Goal: Information Seeking & Learning: Learn about a topic

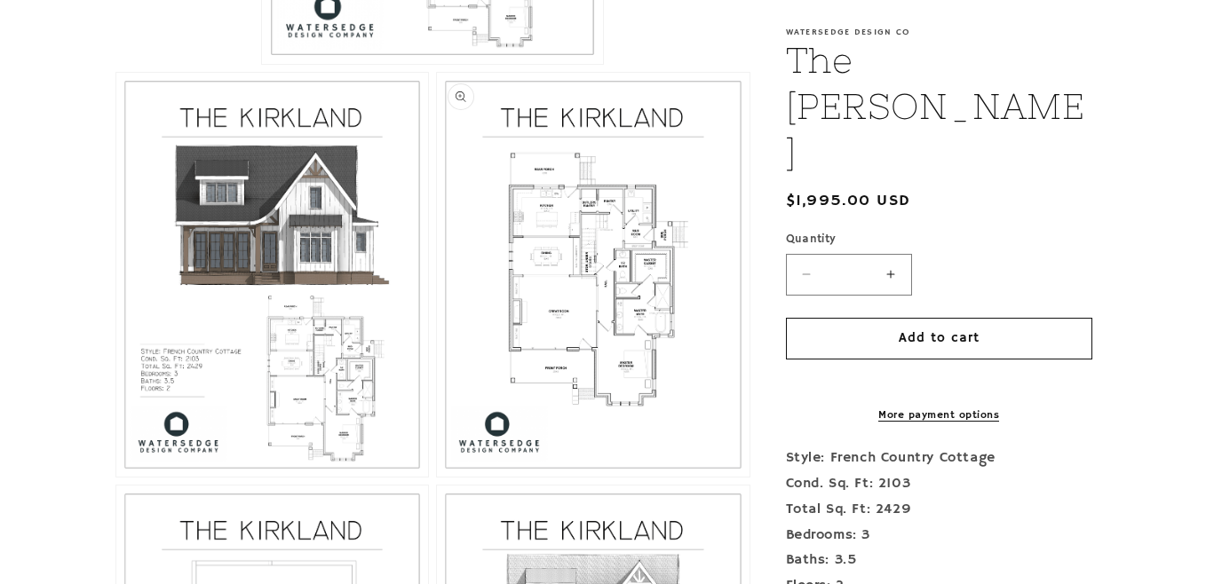
scroll to position [799, 0]
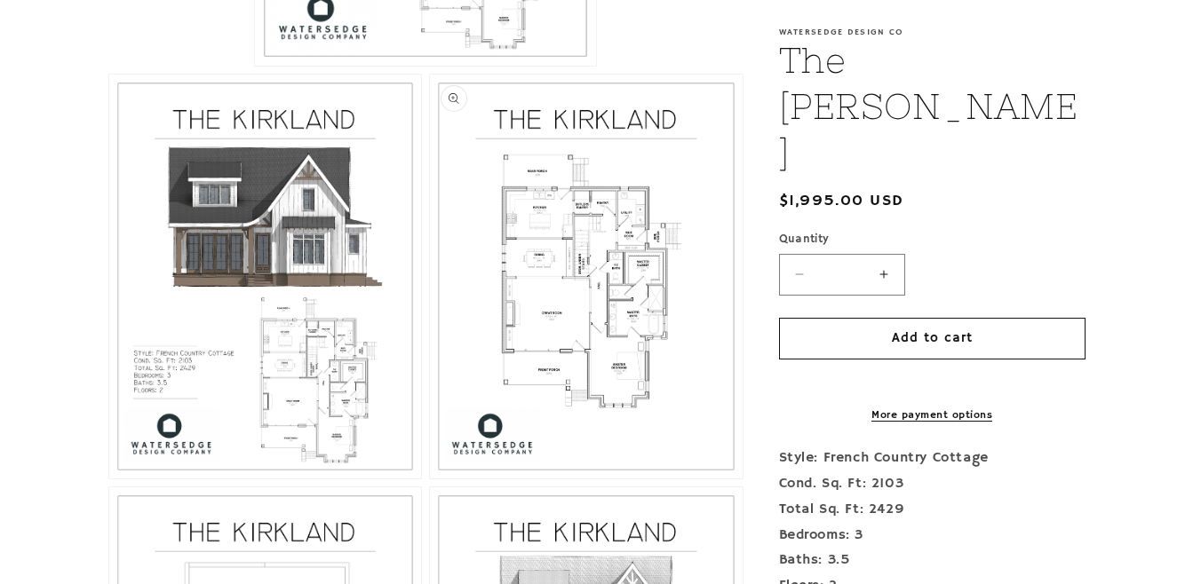
click at [430, 479] on button "Open media 3 in modal" at bounding box center [430, 479] width 0 height 0
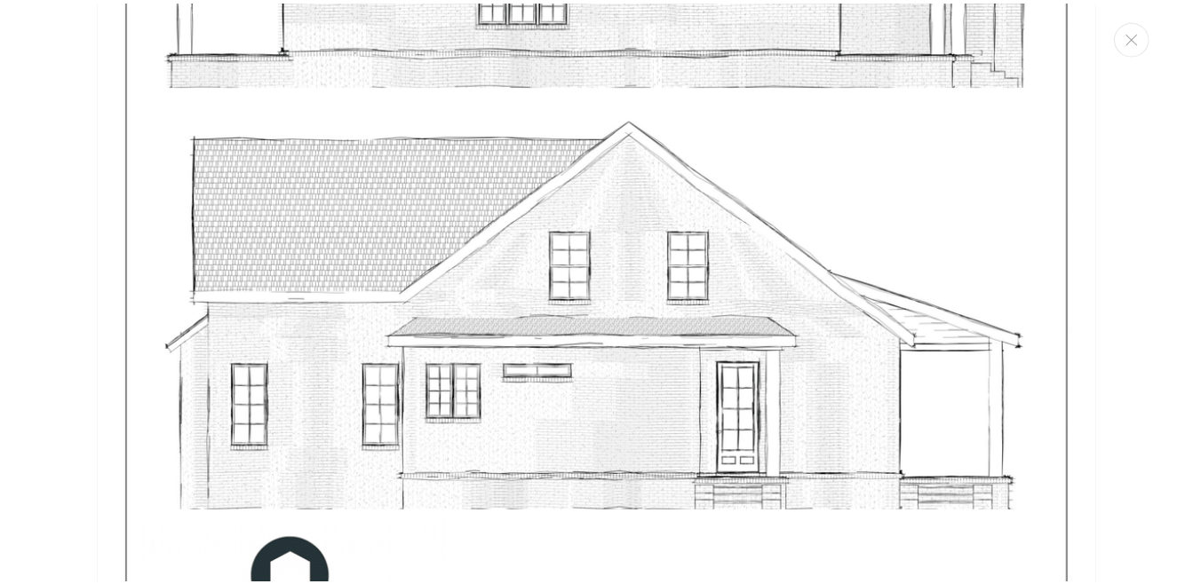
scroll to position [7257, 0]
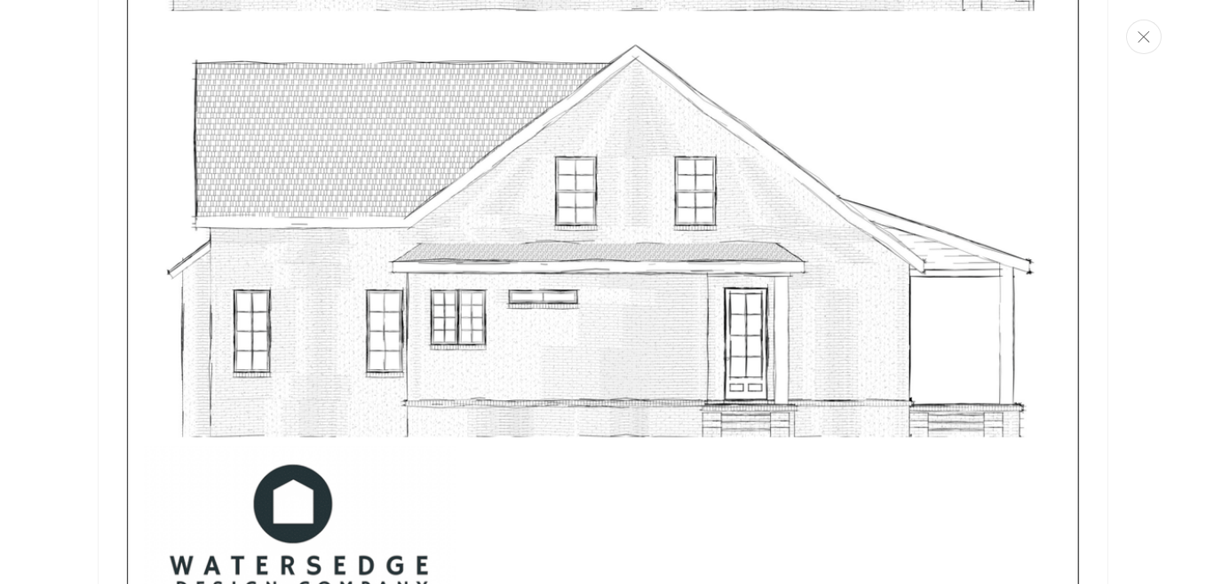
click at [1143, 44] on button "Close" at bounding box center [1144, 37] width 36 height 35
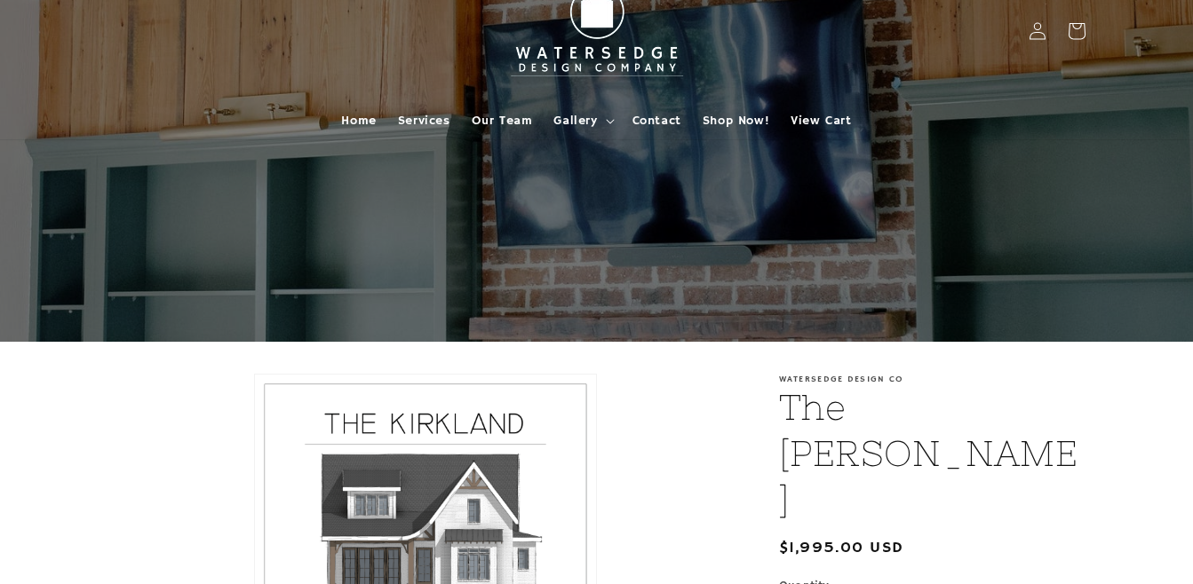
scroll to position [0, 0]
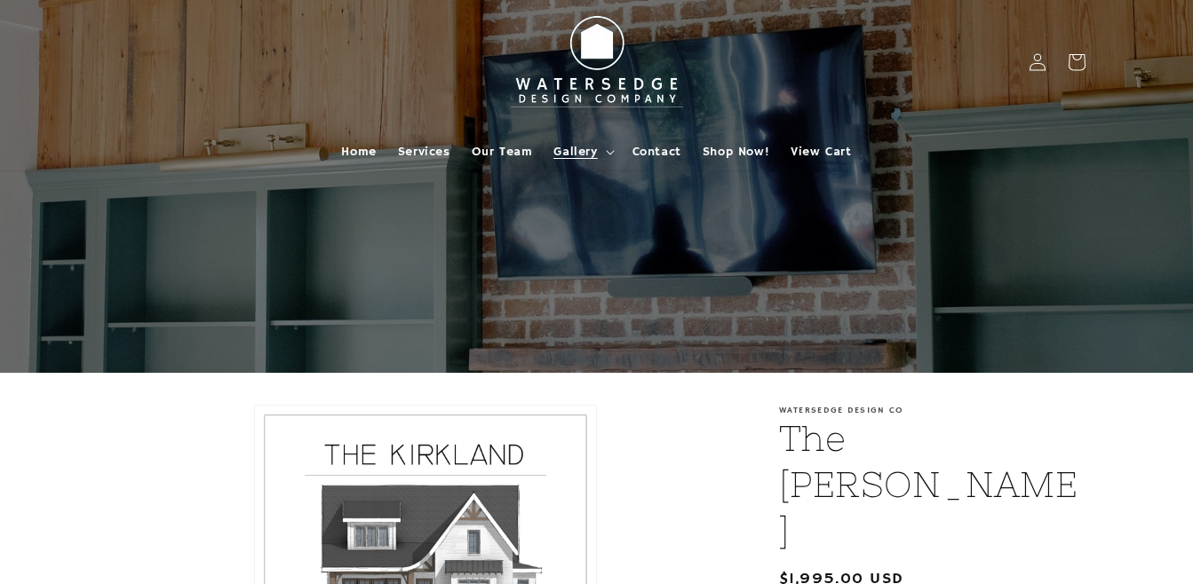
click at [590, 159] on span "Gallery" at bounding box center [575, 152] width 44 height 16
click at [359, 153] on span "Home" at bounding box center [358, 152] width 35 height 16
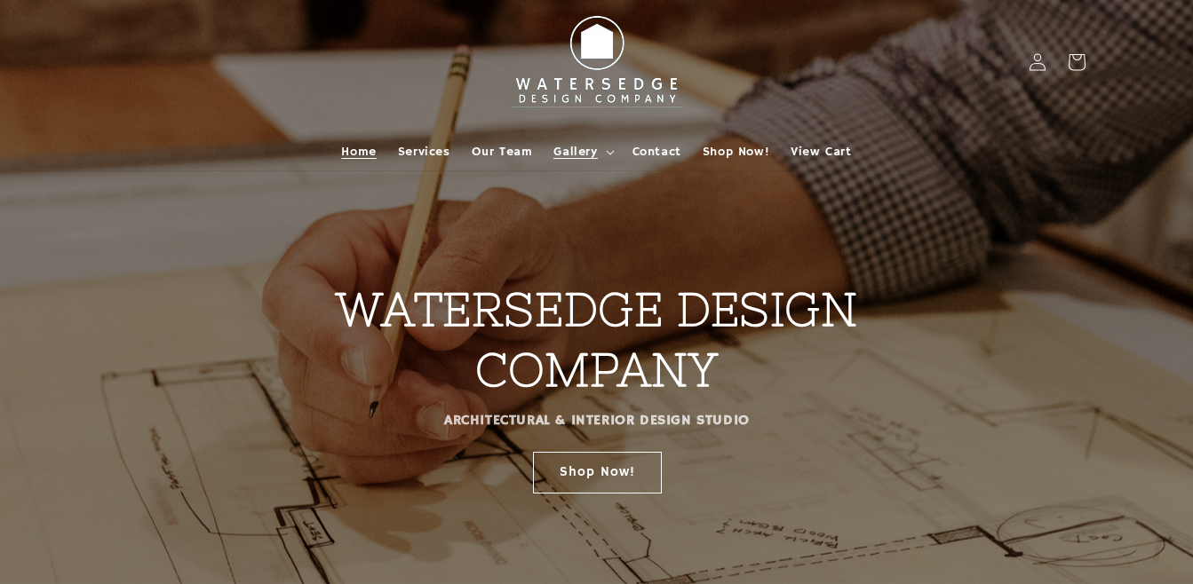
click at [599, 152] on summary "Gallery" at bounding box center [582, 151] width 78 height 37
click at [724, 152] on span "Shop Now!" at bounding box center [736, 152] width 67 height 16
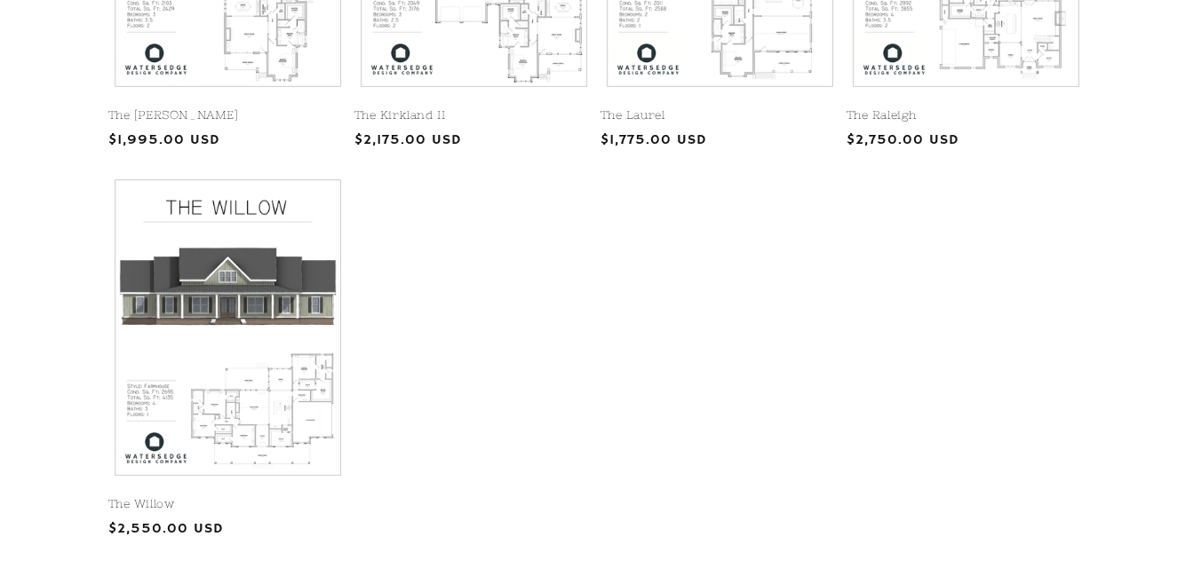
scroll to position [1071, 0]
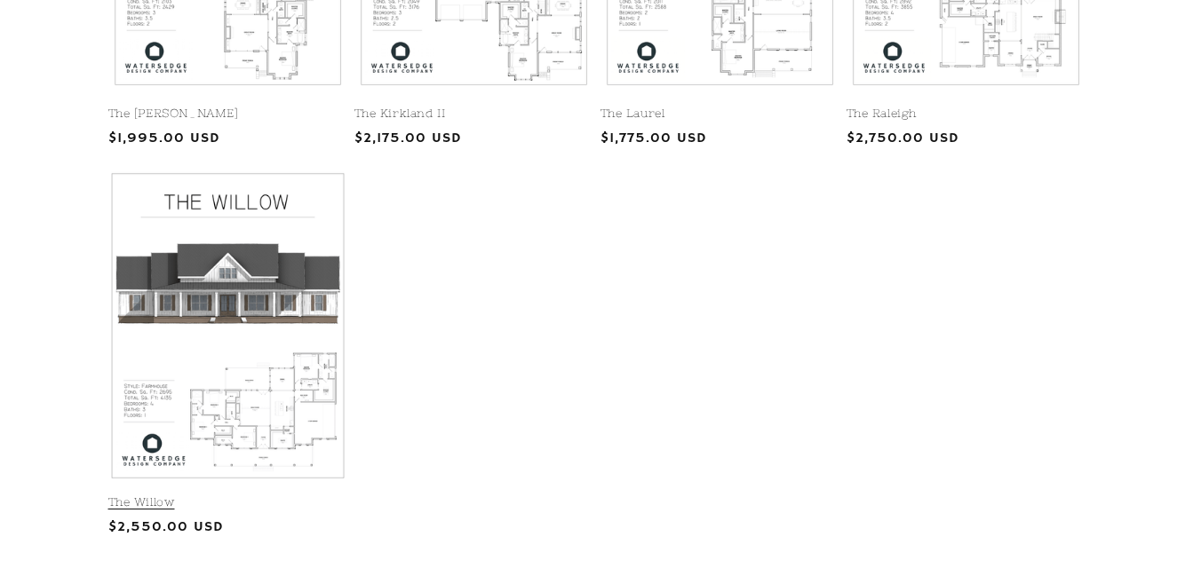
click at [270, 496] on link "The Willow" at bounding box center [227, 503] width 239 height 15
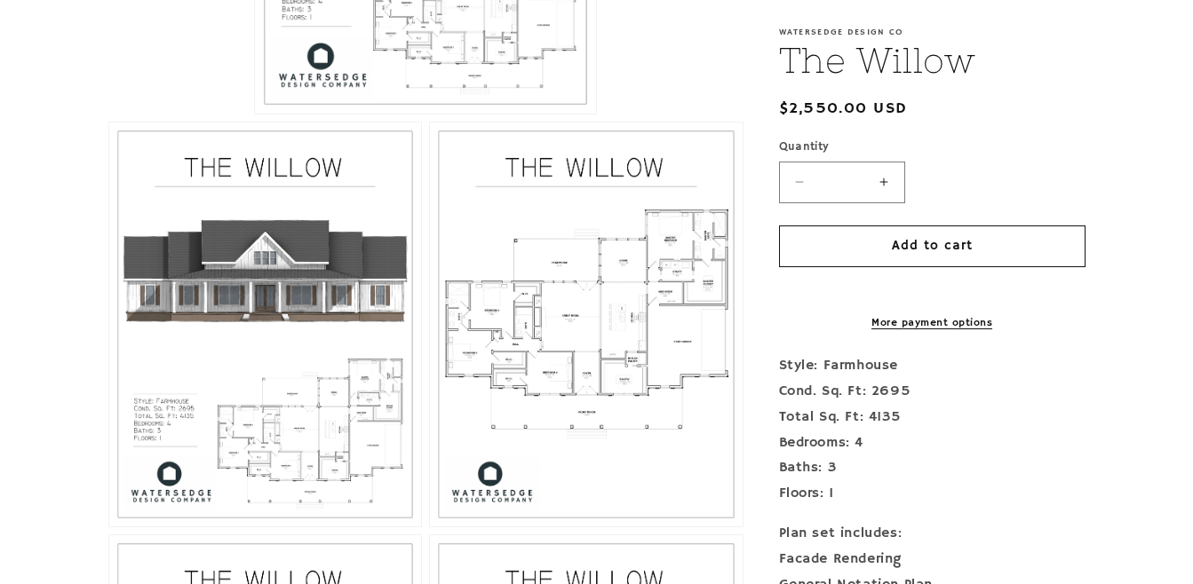
scroll to position [888, 0]
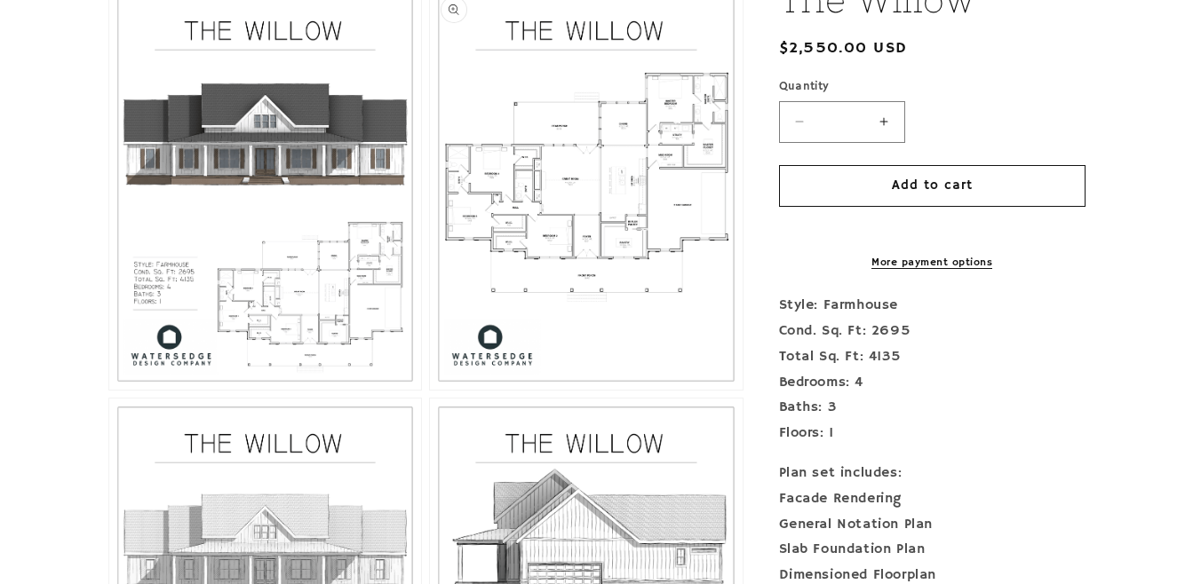
click at [430, 390] on button "Open media 3 in modal" at bounding box center [430, 390] width 0 height 0
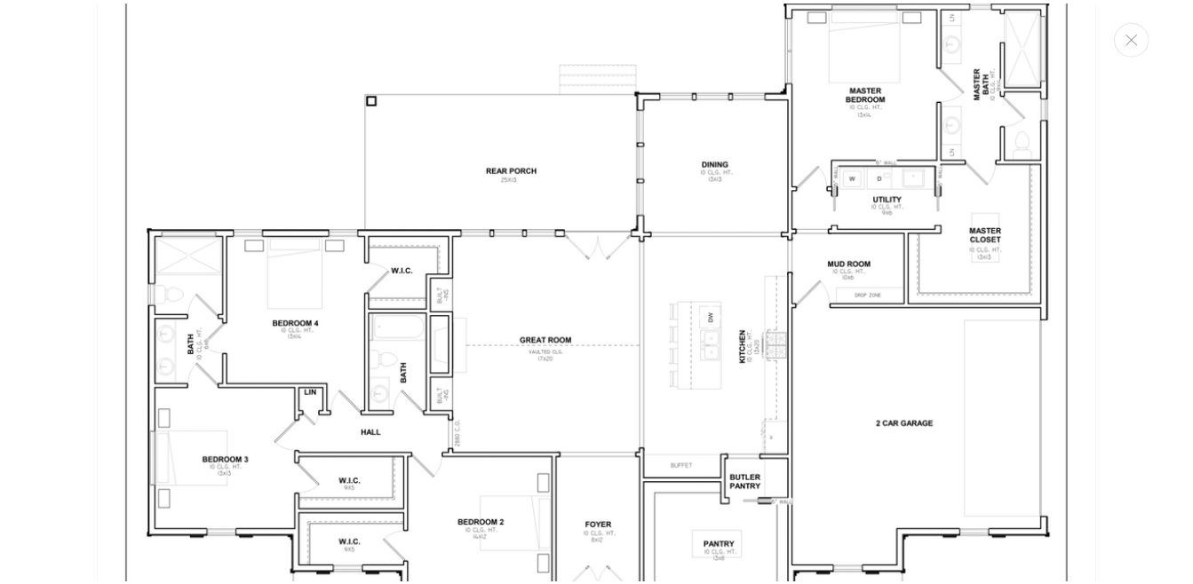
scroll to position [2911, 0]
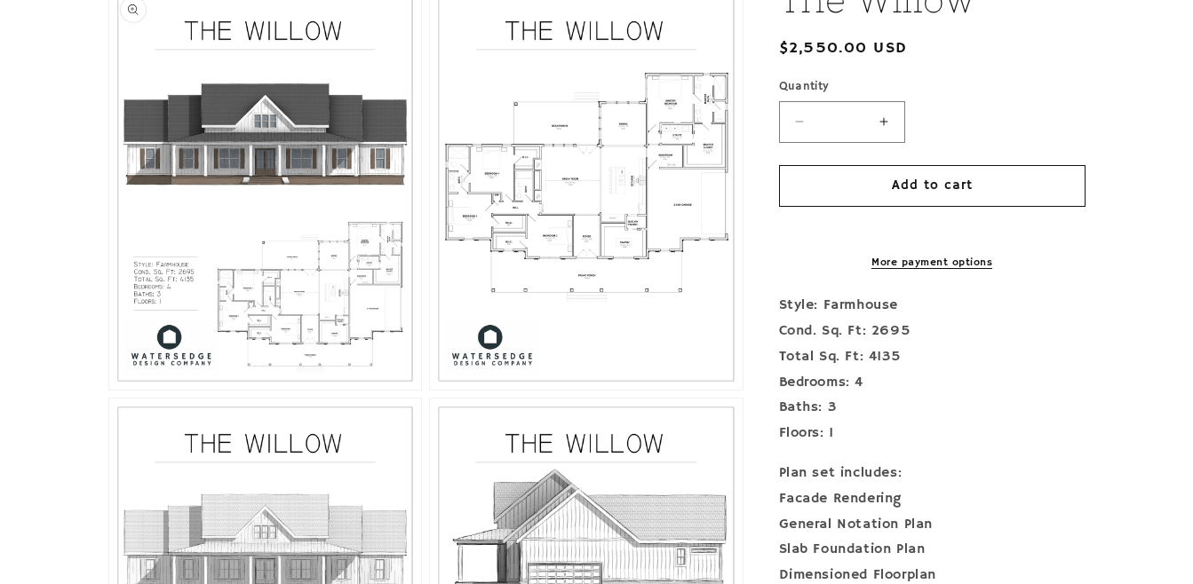
click at [109, 390] on button "Open media 2 in modal" at bounding box center [109, 390] width 0 height 0
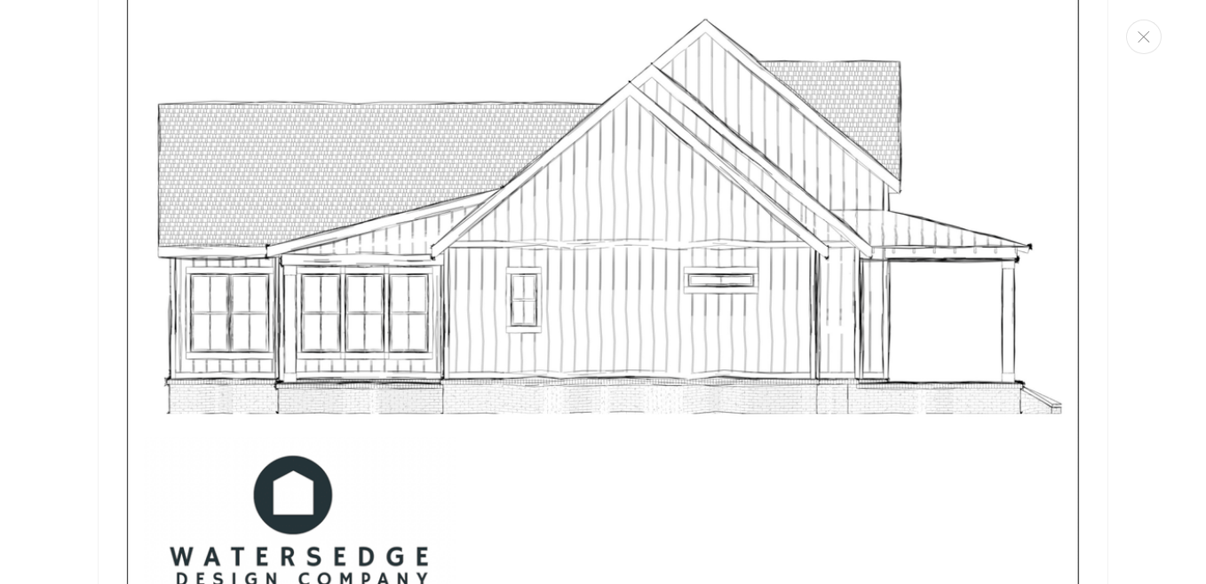
scroll to position [5953, 0]
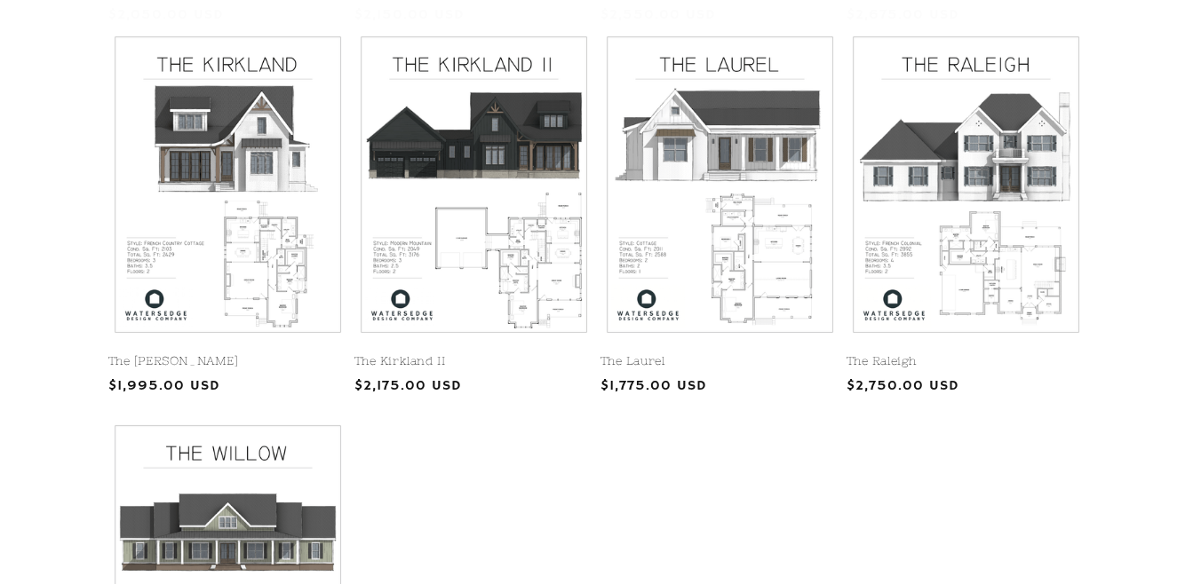
scroll to position [805, 0]
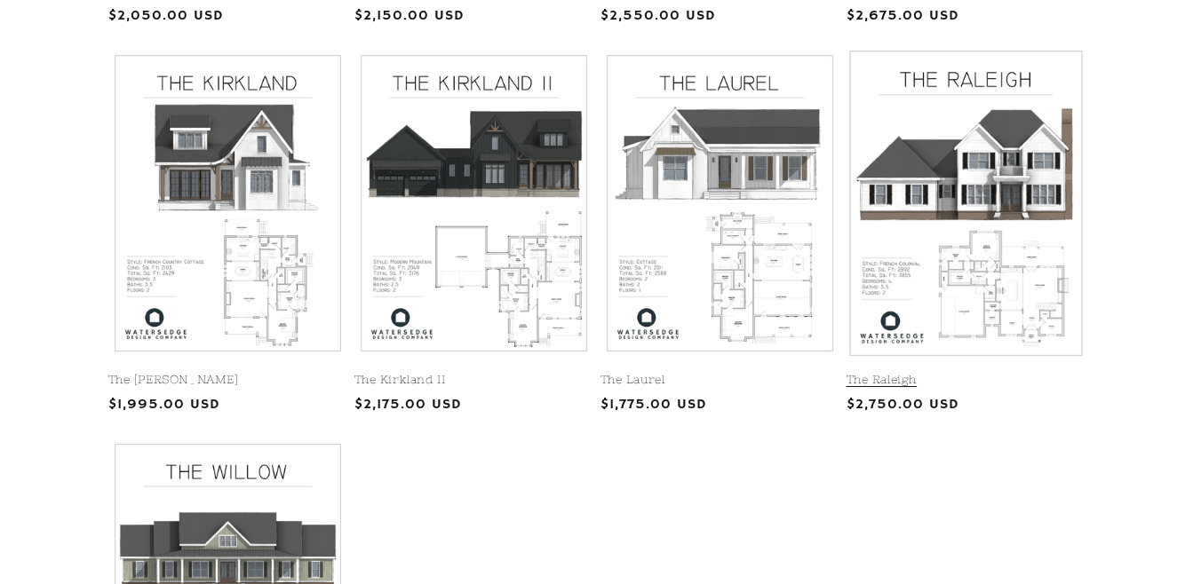
click at [982, 373] on link "The Raleigh" at bounding box center [965, 380] width 239 height 15
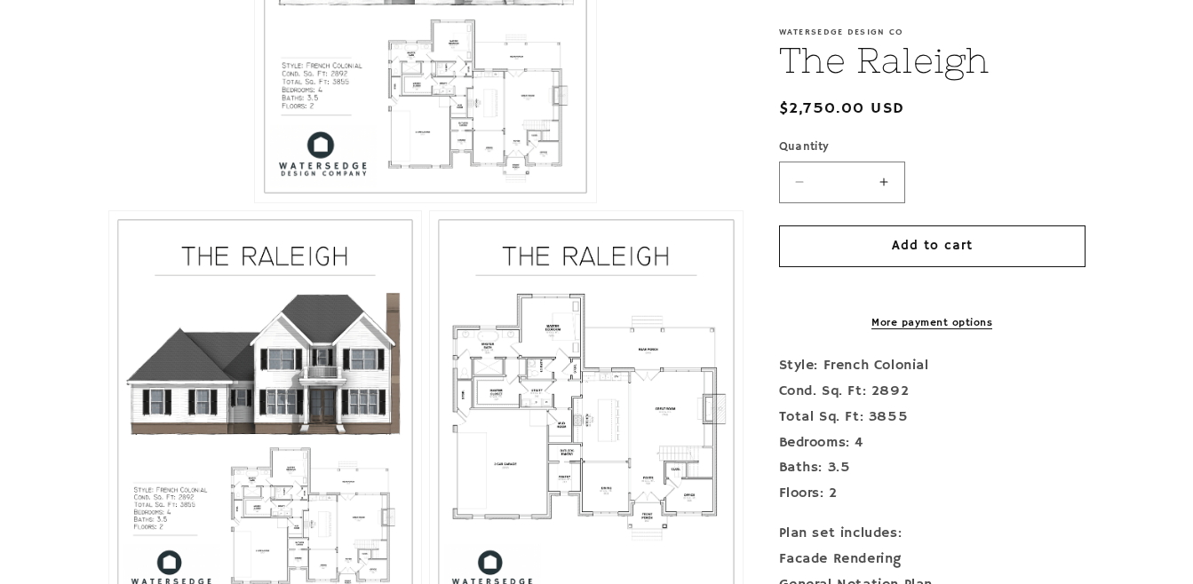
scroll to position [711, 0]
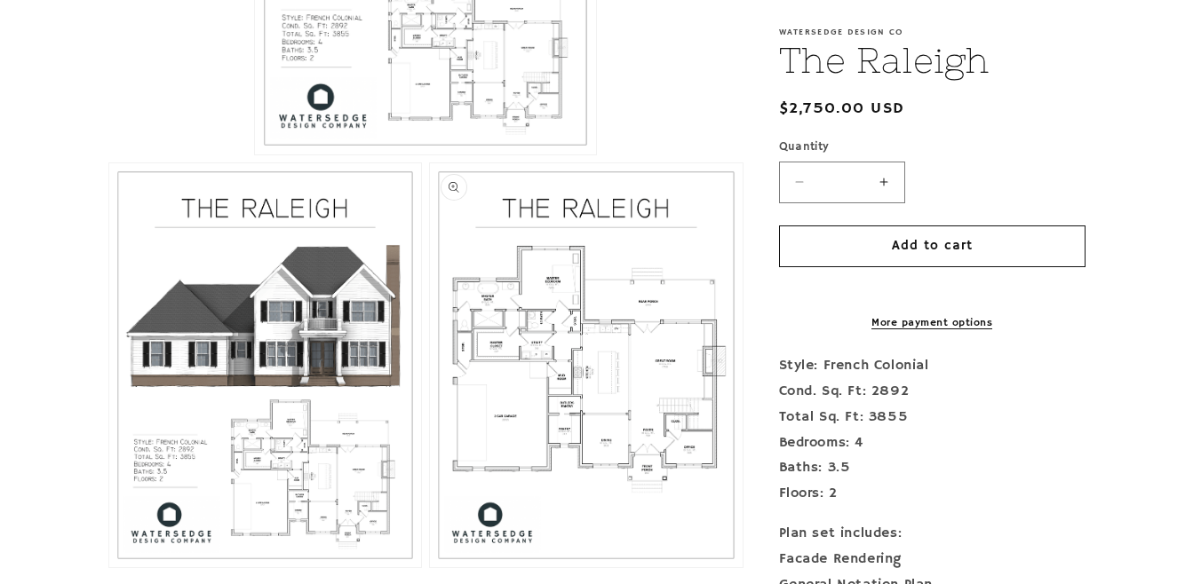
click at [430, 568] on button "Open media 3 in modal" at bounding box center [430, 568] width 0 height 0
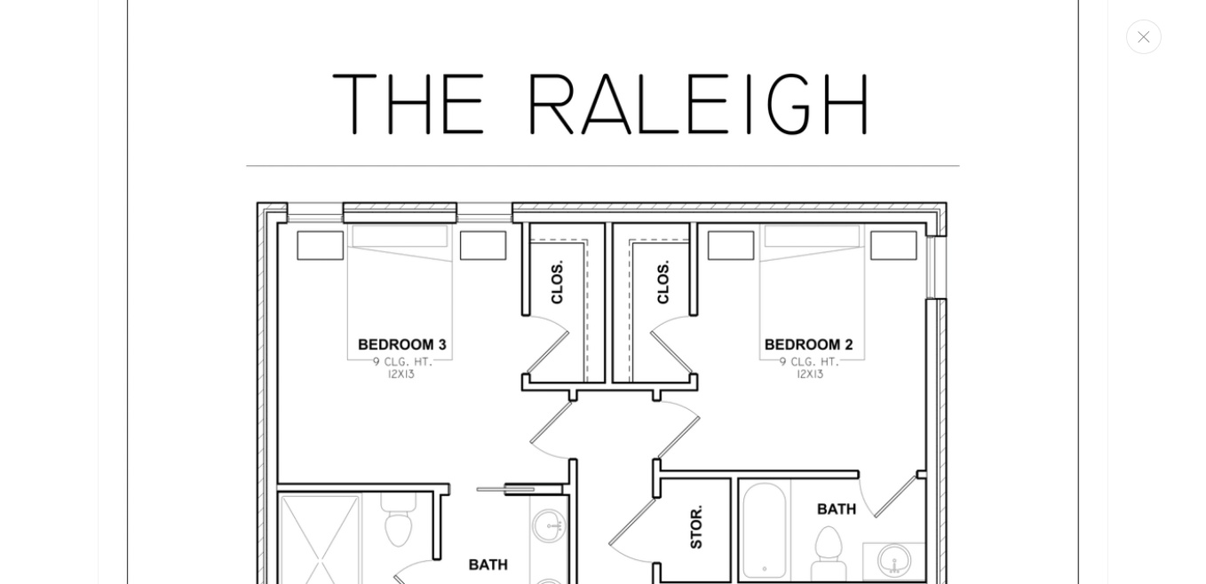
scroll to position [3958, 0]
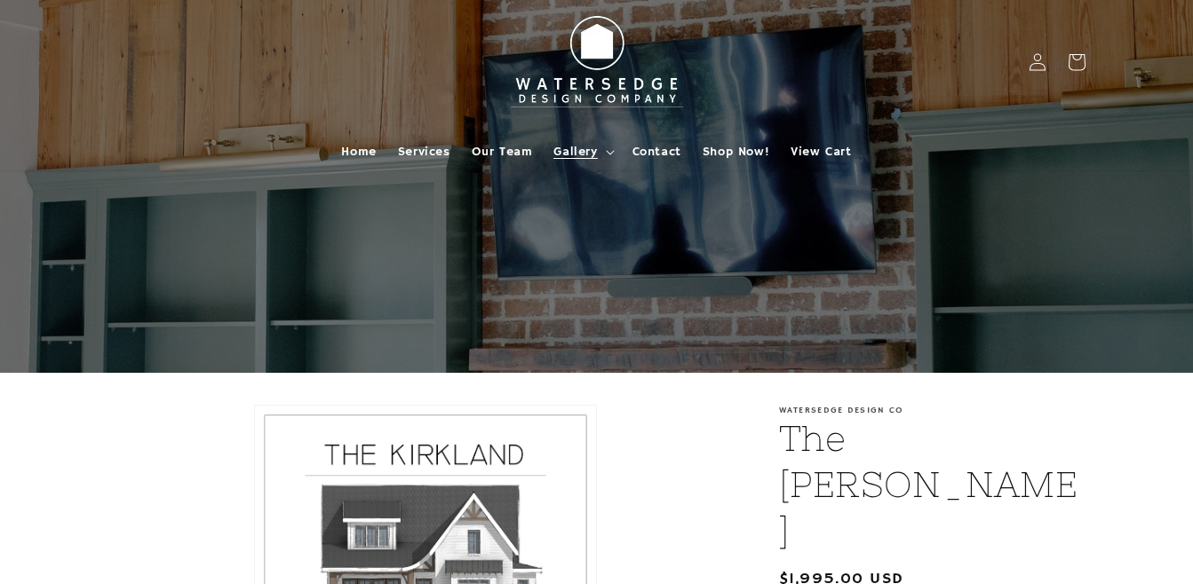
click at [595, 155] on span "Gallery" at bounding box center [575, 152] width 44 height 16
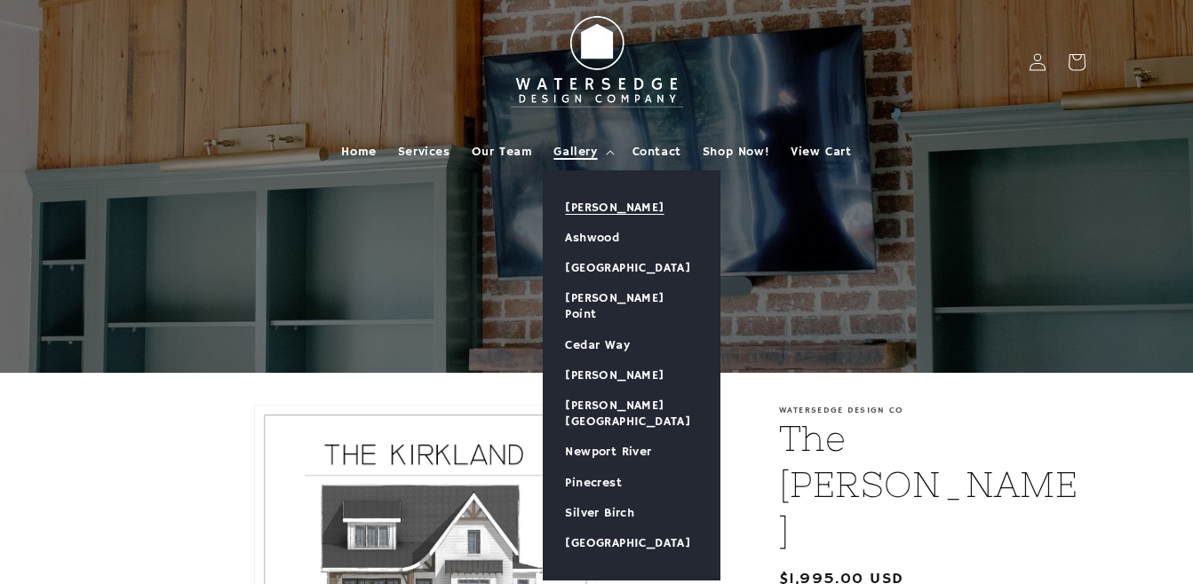
click at [614, 203] on link "[PERSON_NAME]" at bounding box center [632, 208] width 176 height 30
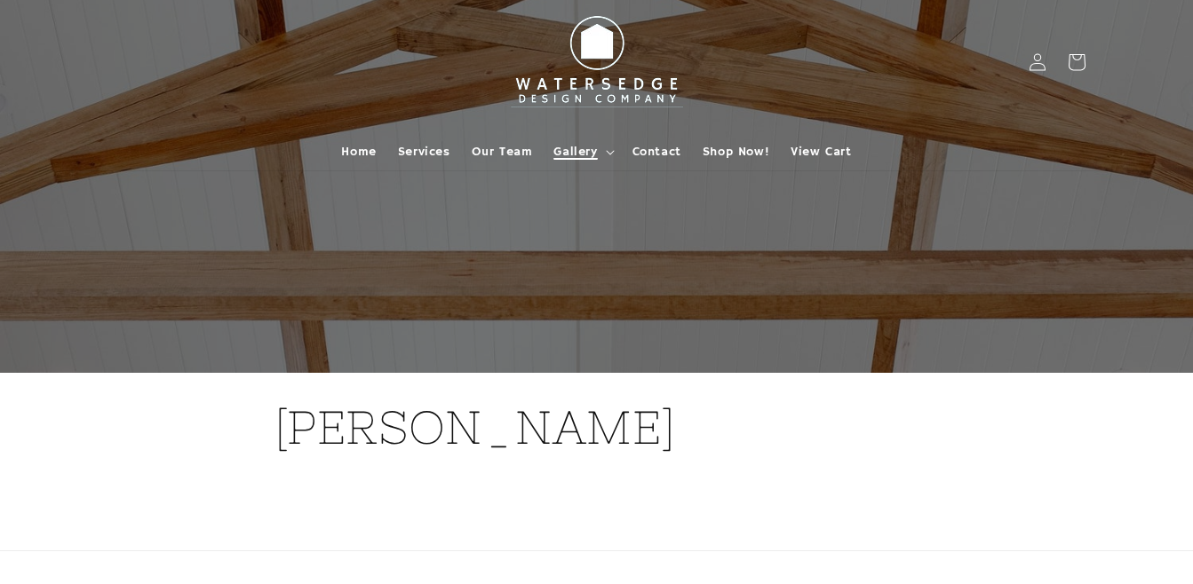
click at [577, 152] on span "Gallery" at bounding box center [575, 152] width 44 height 16
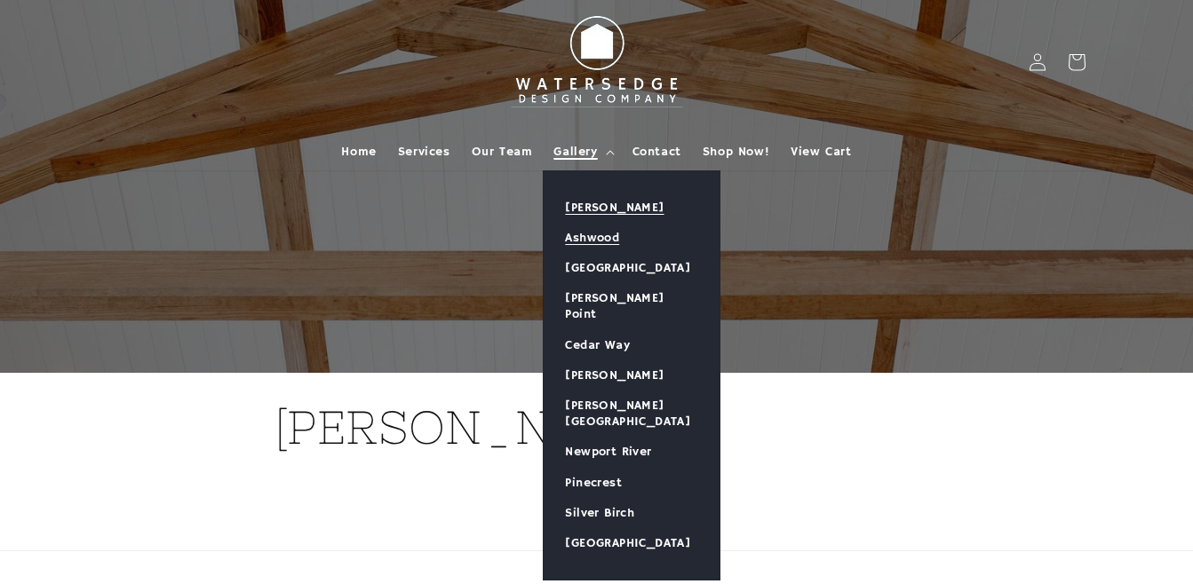
click at [591, 234] on link "Ashwood" at bounding box center [632, 238] width 176 height 30
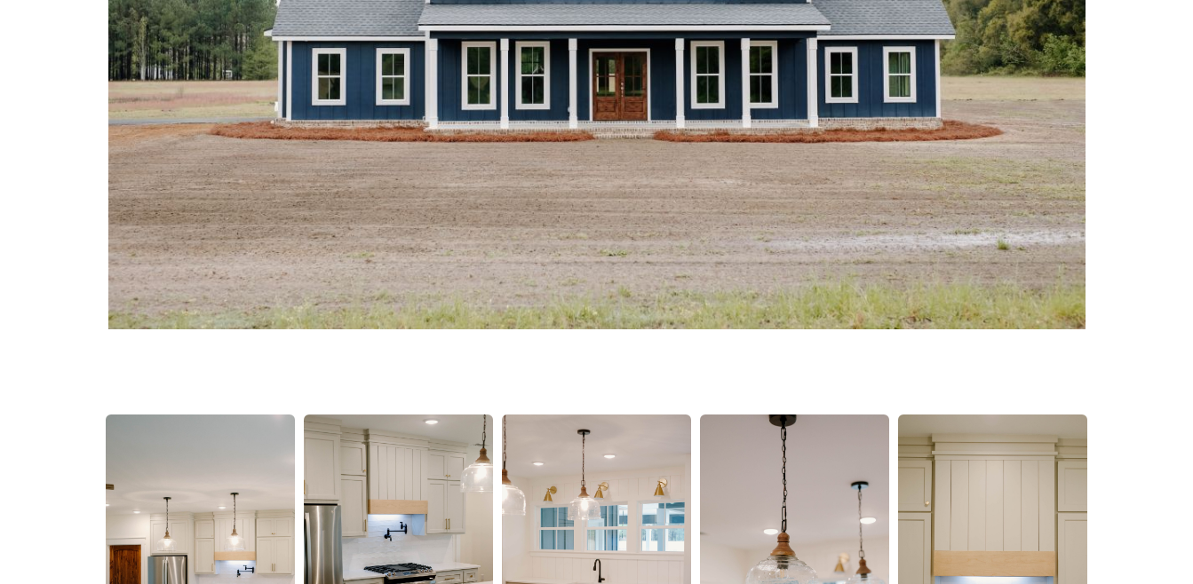
scroll to position [89, 0]
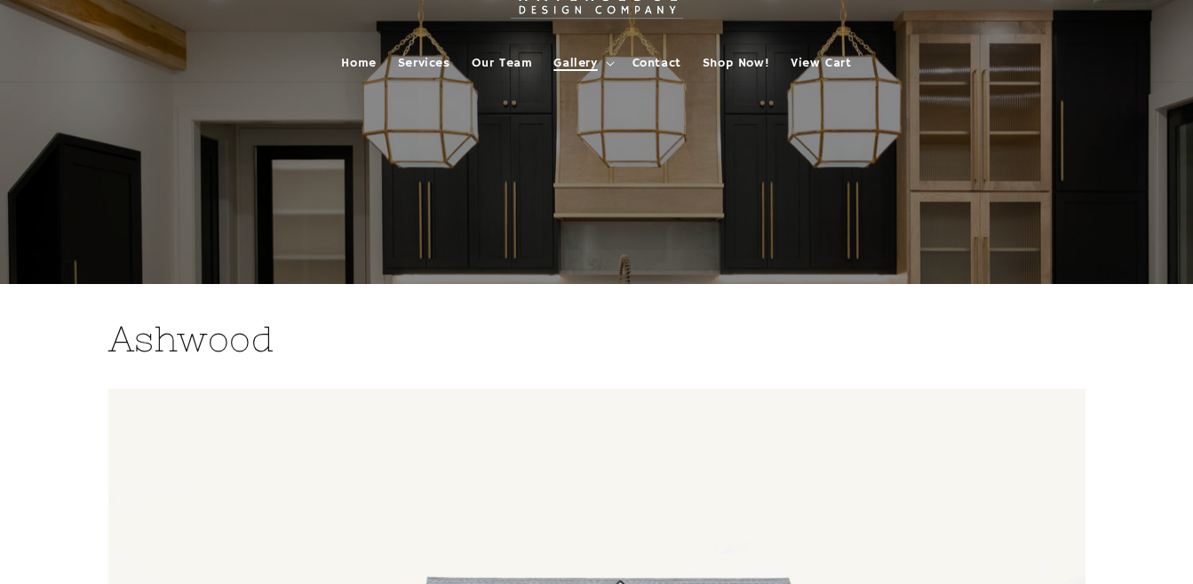
click at [565, 75] on summary "Gallery" at bounding box center [582, 62] width 78 height 37
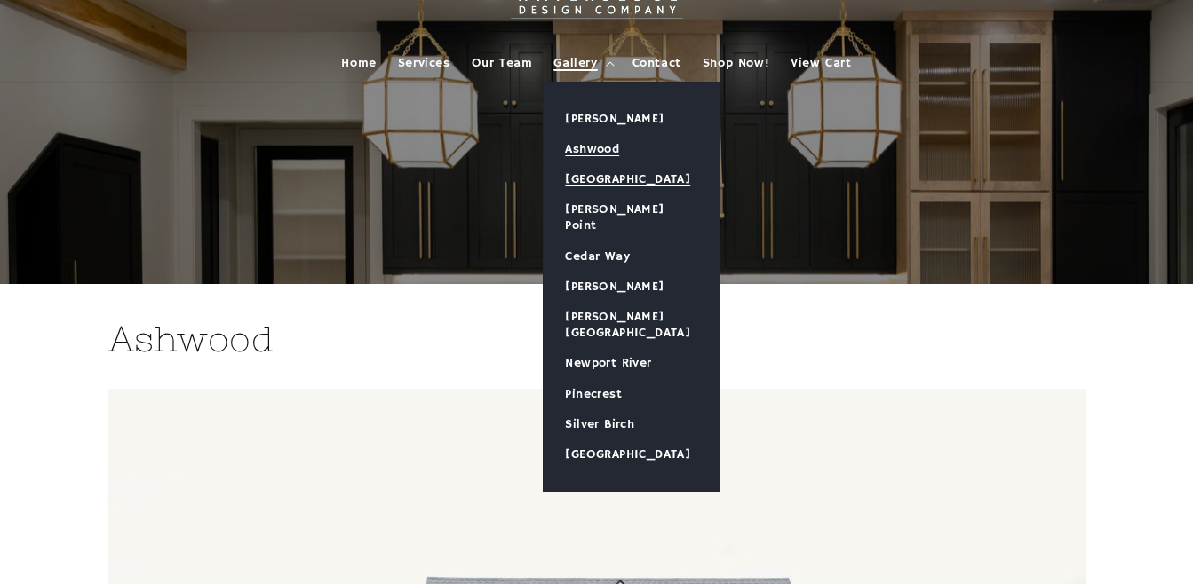
click at [587, 180] on link "[GEOGRAPHIC_DATA]" at bounding box center [632, 179] width 176 height 30
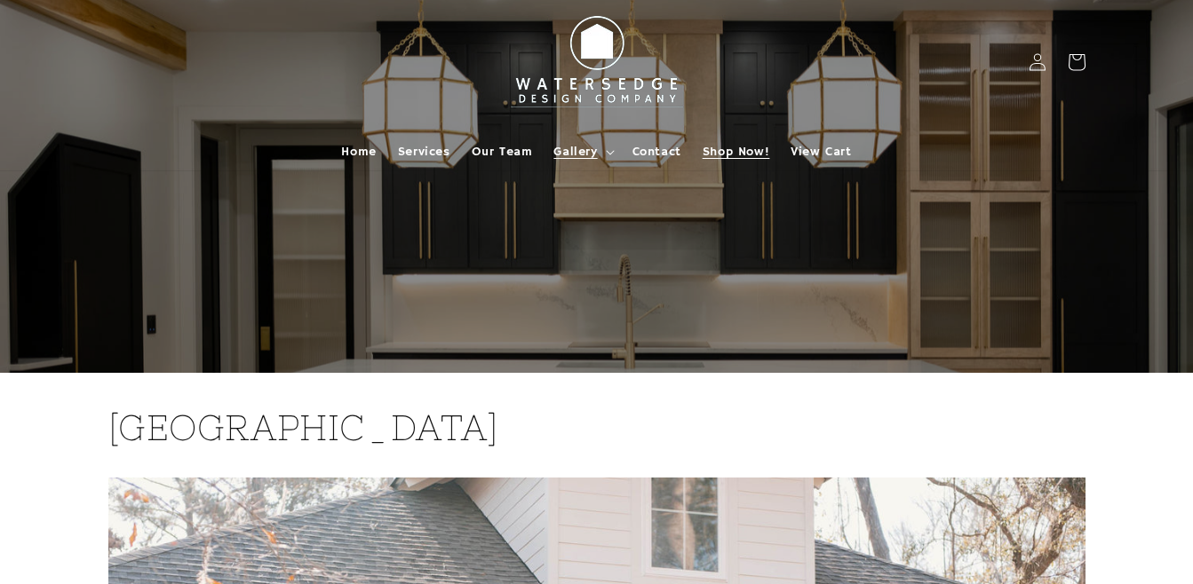
click at [763, 153] on span "Shop Now!" at bounding box center [736, 152] width 67 height 16
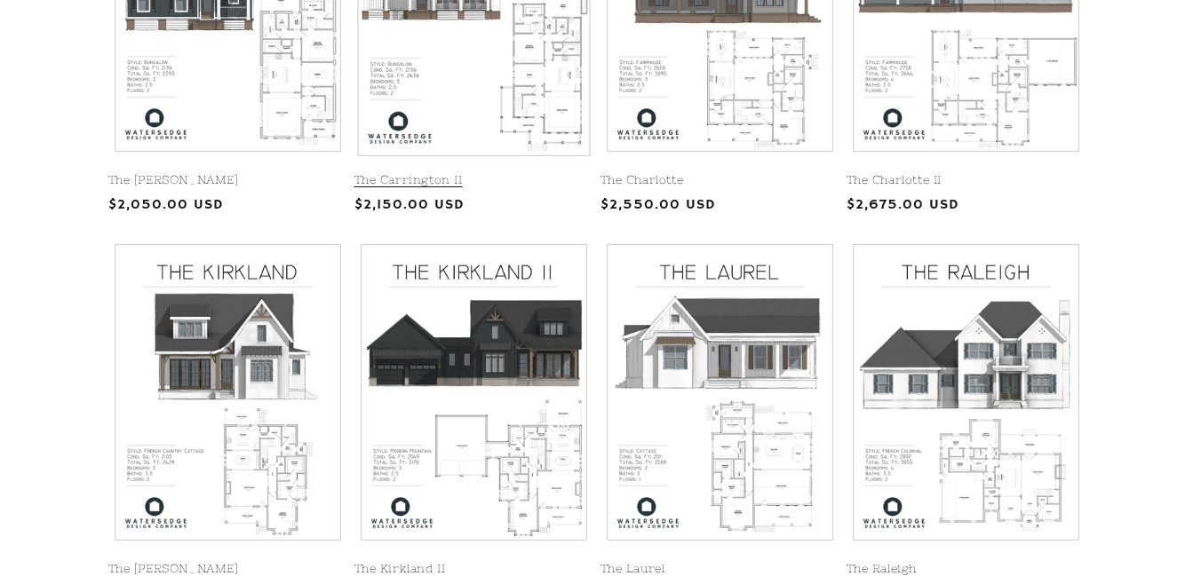
scroll to position [711, 0]
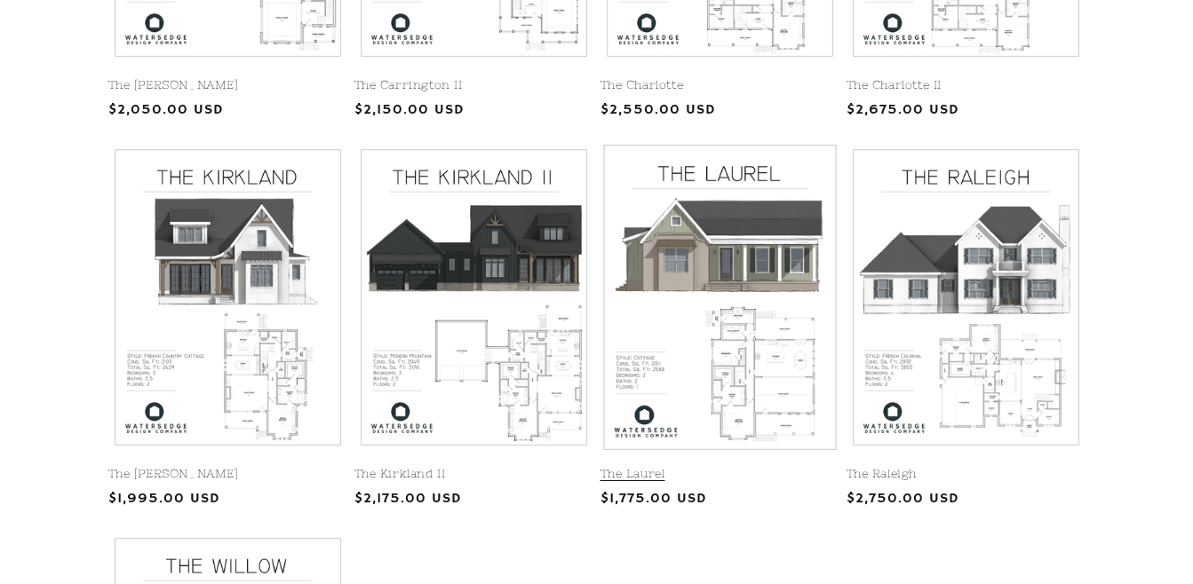
click at [713, 467] on link "The Laurel" at bounding box center [719, 474] width 239 height 15
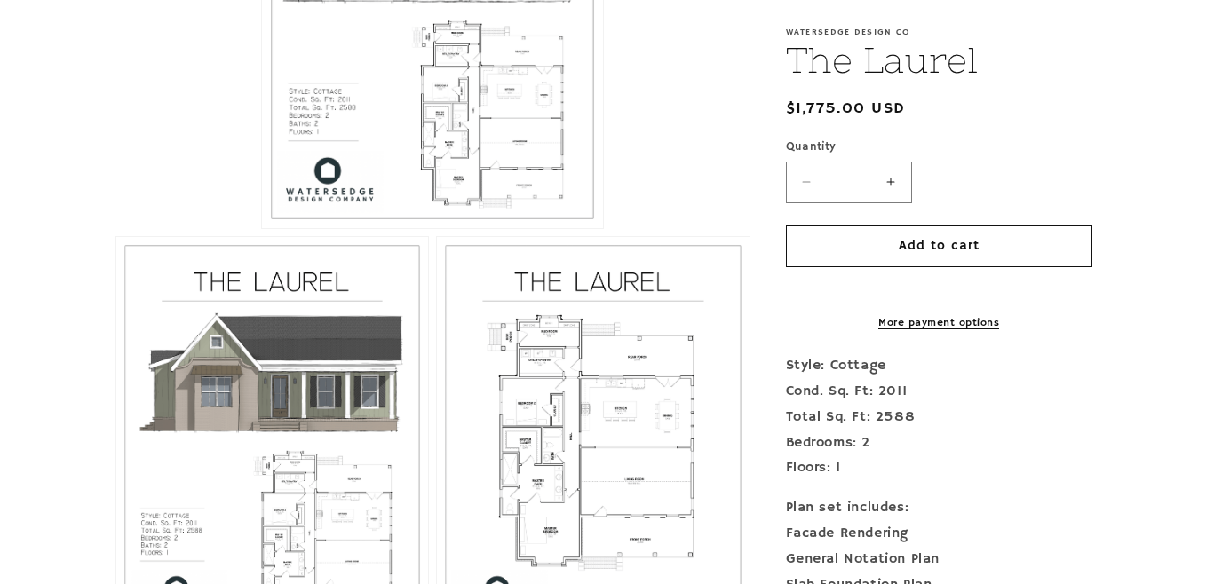
scroll to position [799, 0]
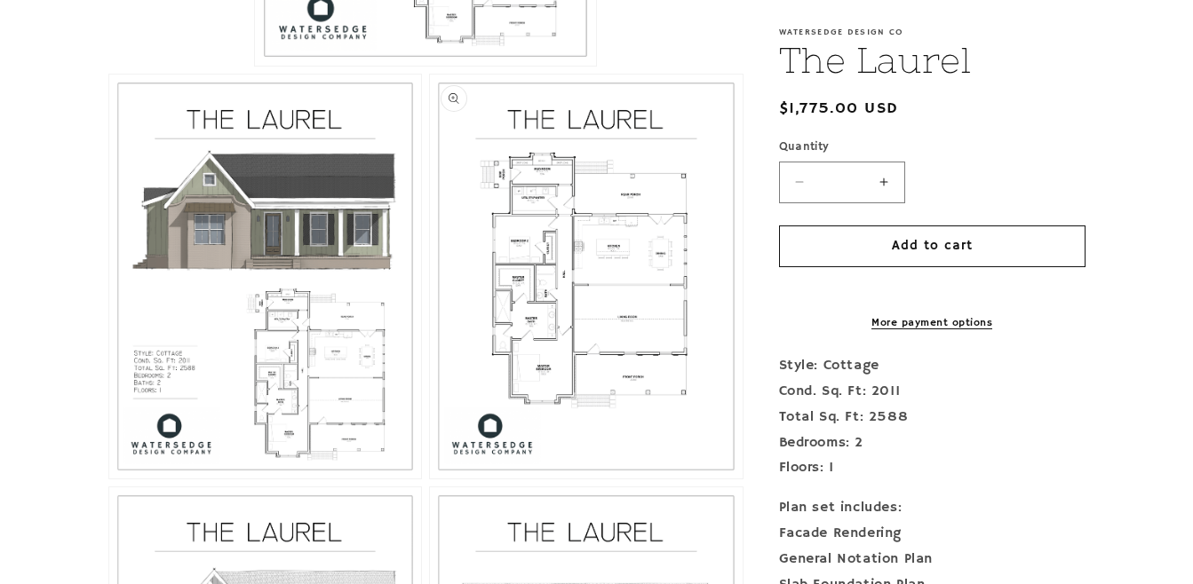
click at [430, 479] on button "Open media 3 in modal" at bounding box center [430, 479] width 0 height 0
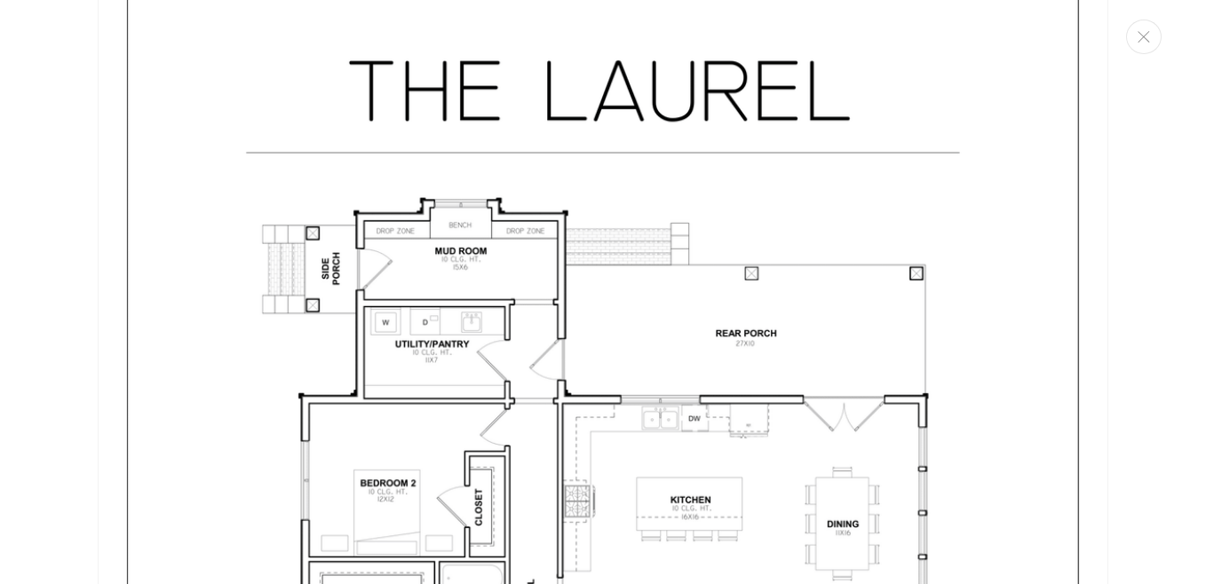
scroll to position [2625, 0]
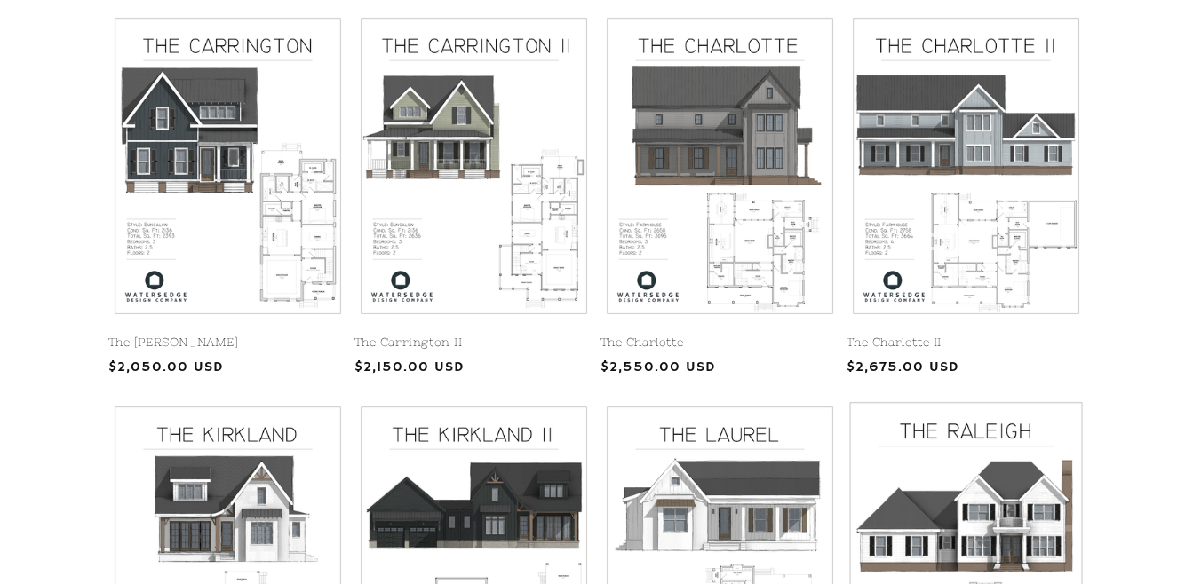
scroll to position [444, 0]
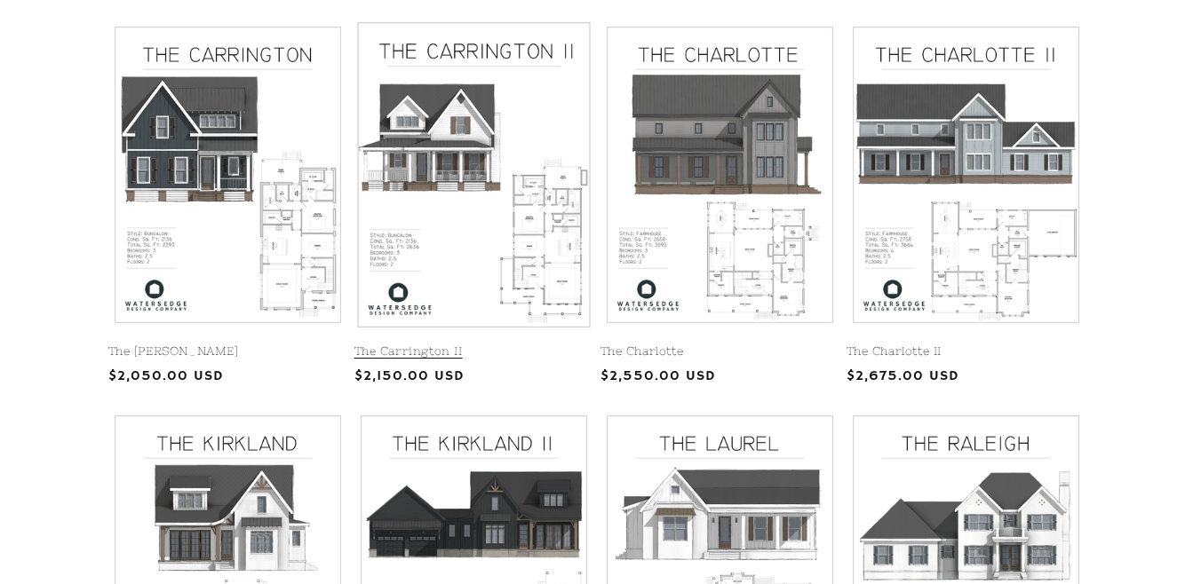
click at [456, 345] on link "The Carrington II" at bounding box center [473, 352] width 239 height 15
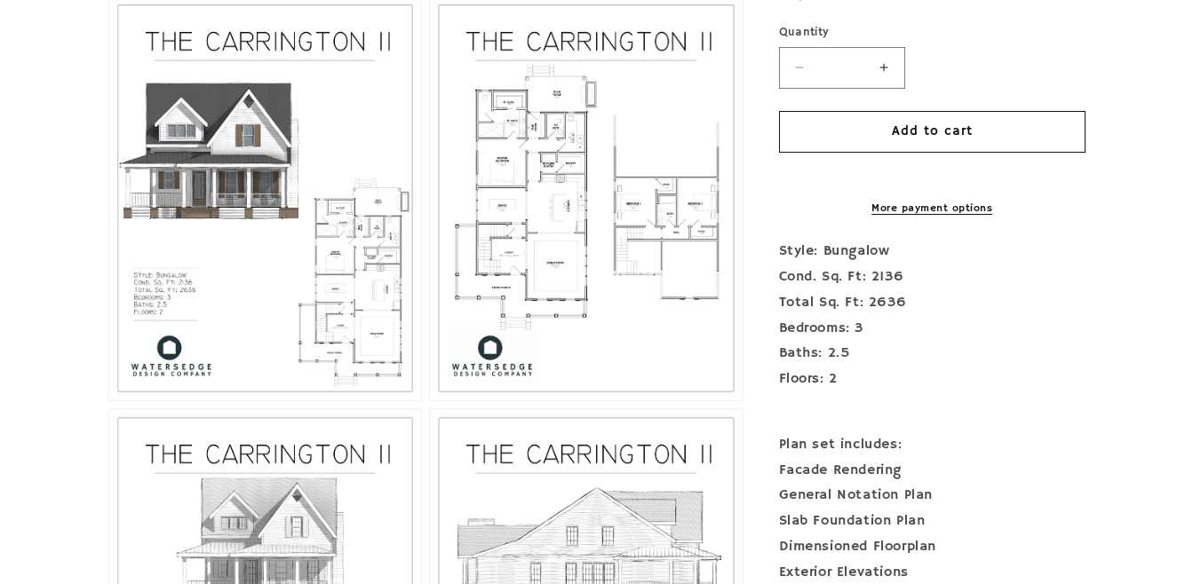
scroll to position [888, 0]
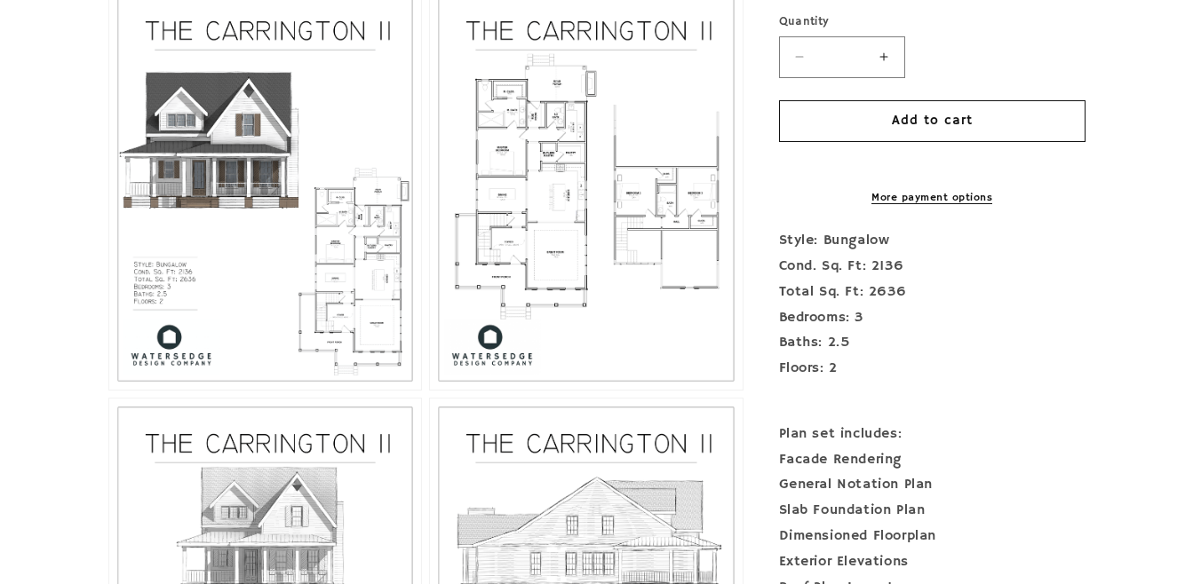
click at [430, 390] on button "Open media 3 in modal" at bounding box center [430, 390] width 0 height 0
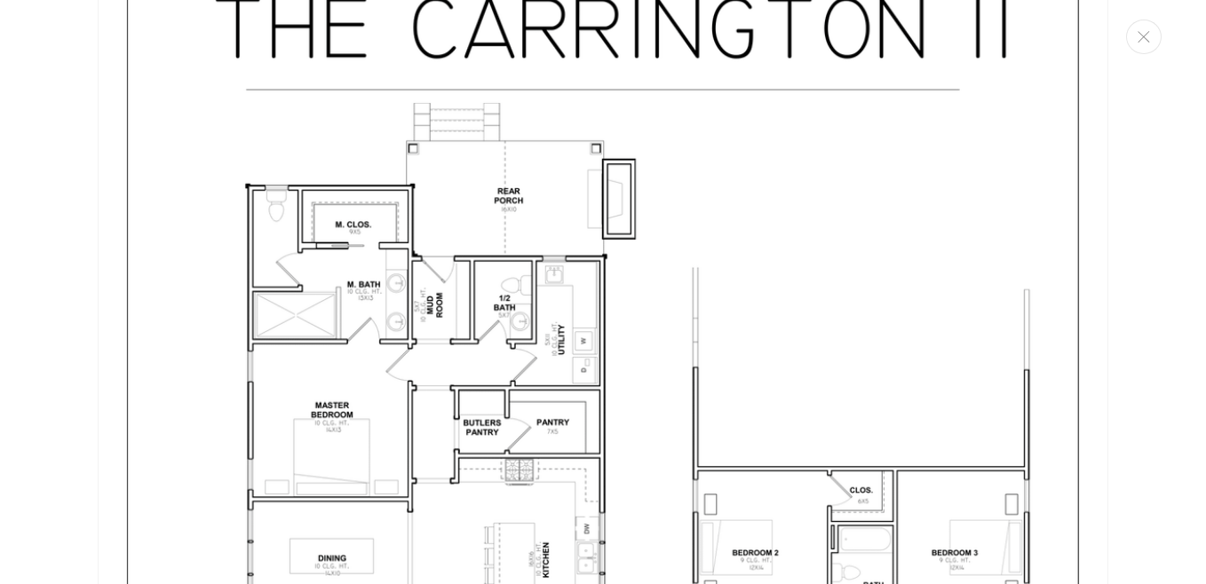
scroll to position [2714, 0]
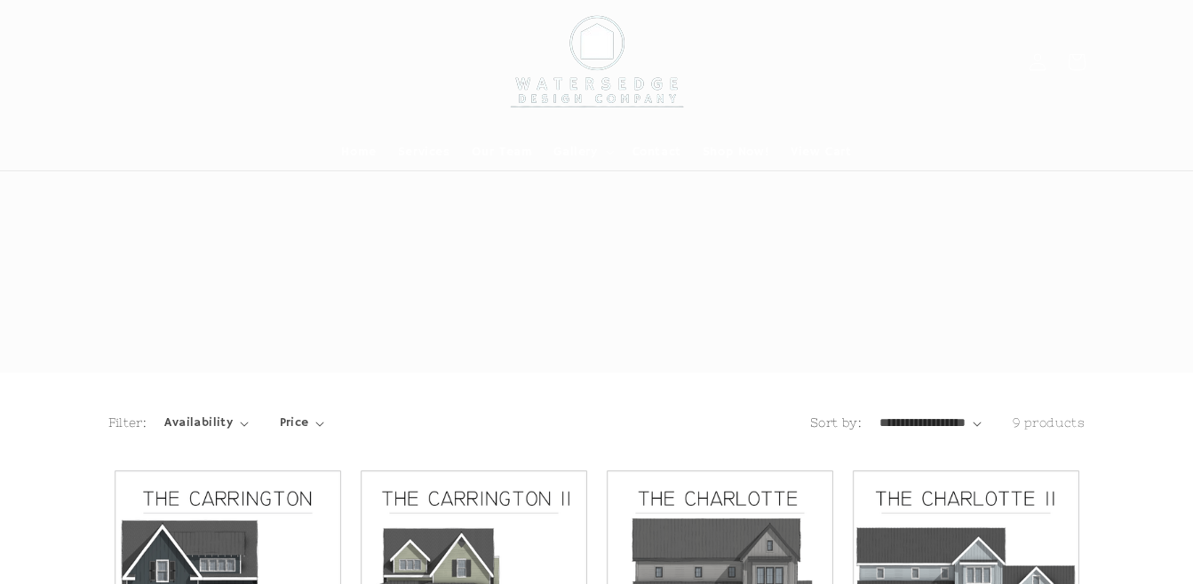
scroll to position [444, 0]
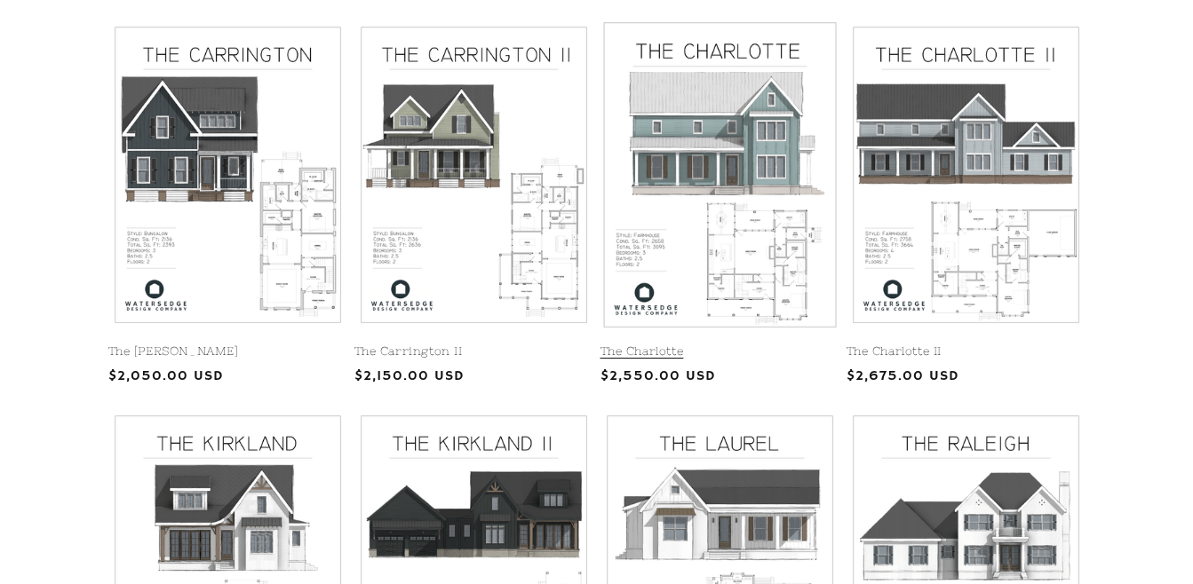
click at [743, 345] on link "The Charlotte" at bounding box center [719, 352] width 239 height 15
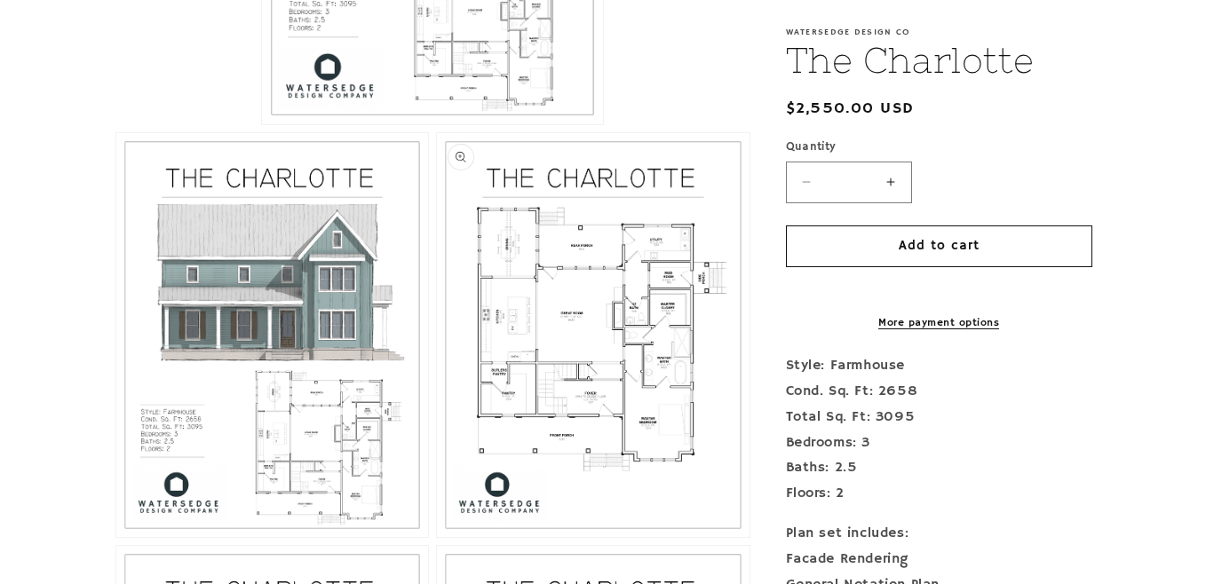
scroll to position [799, 0]
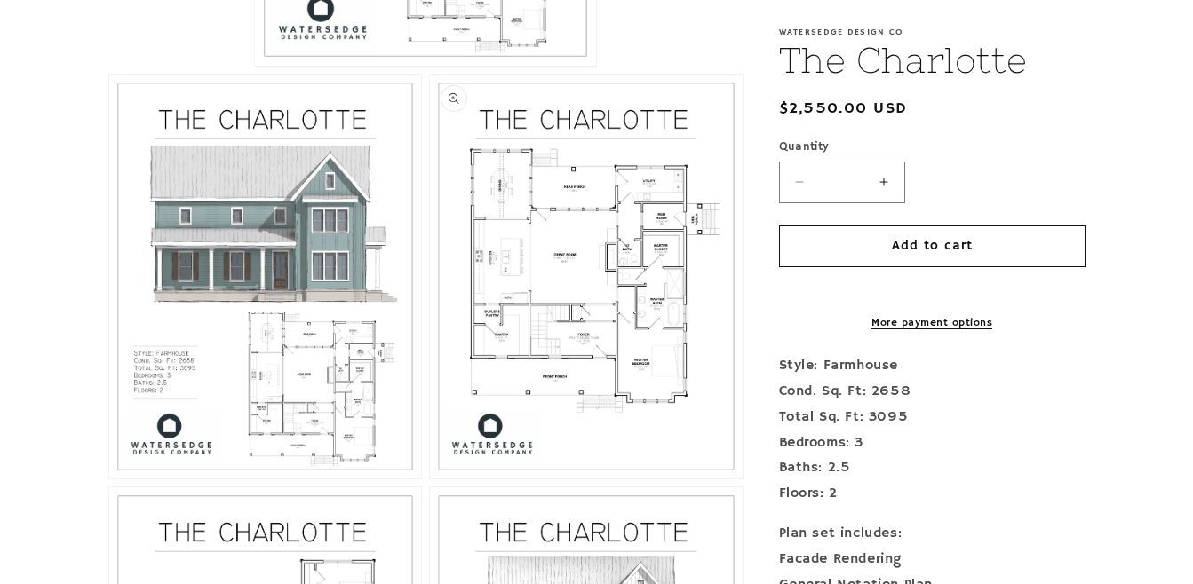
click at [430, 479] on button "Open media 3 in modal" at bounding box center [430, 479] width 0 height 0
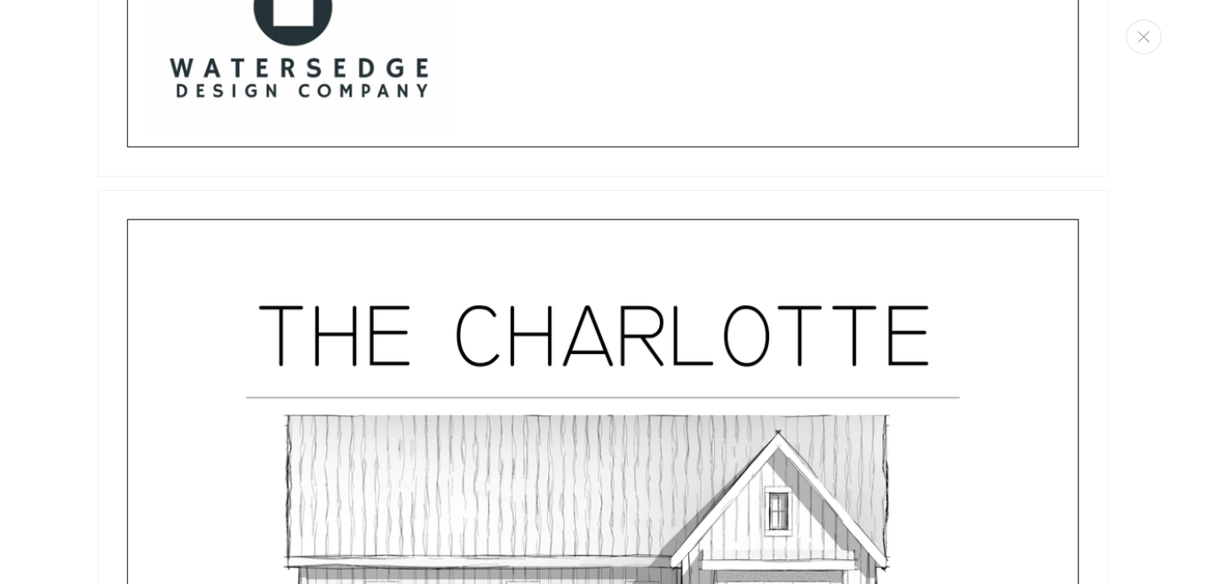
scroll to position [5556, 0]
